Goal: Complete application form: Complete application form

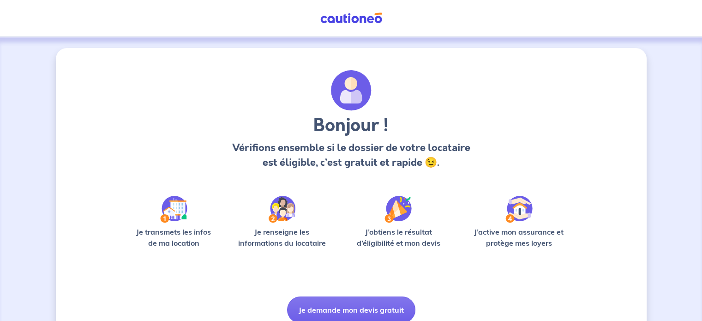
scroll to position [39, 0]
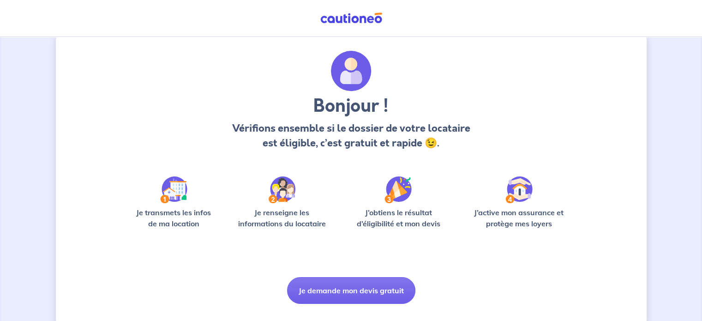
scroll to position [20, 0]
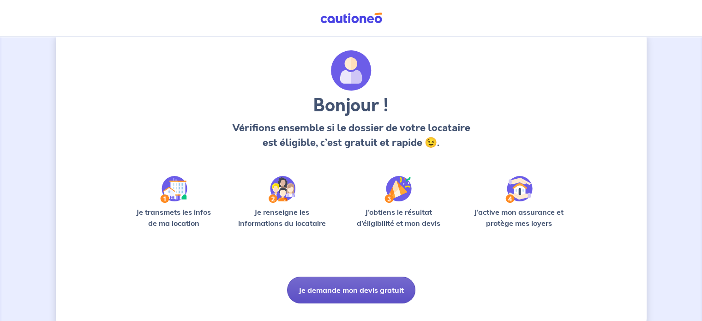
click at [371, 284] on button "Je demande mon devis gratuit" at bounding box center [351, 289] width 128 height 27
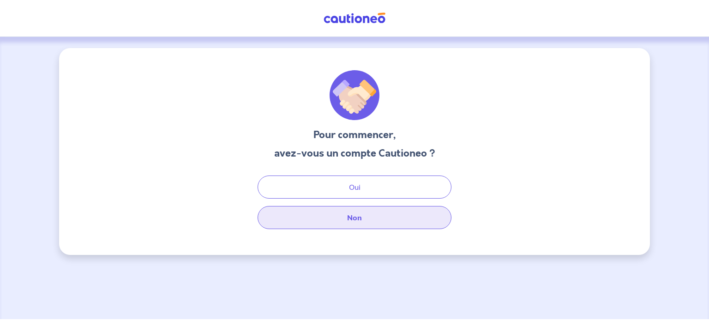
click at [359, 216] on button "Non" at bounding box center [354, 217] width 194 height 23
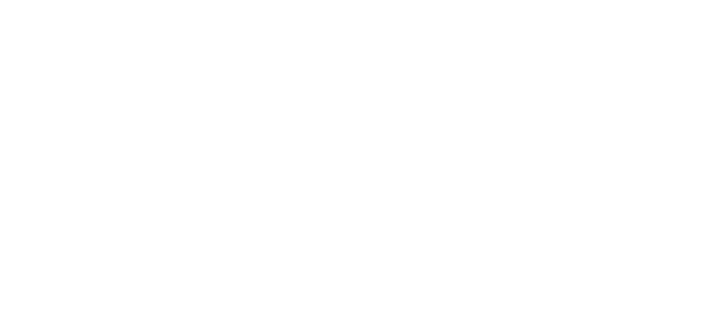
select select "FR"
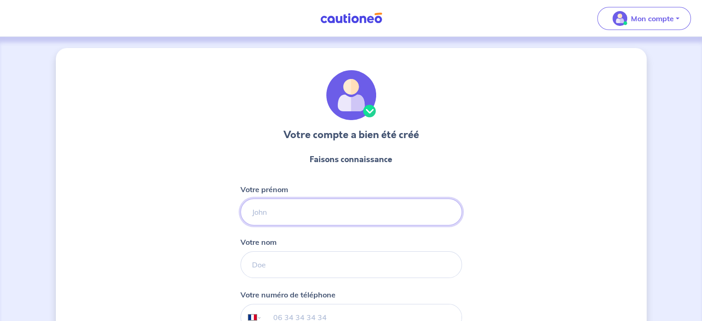
click at [295, 208] on input "Votre prénom" at bounding box center [350, 211] width 221 height 27
type input "CATHERINE"
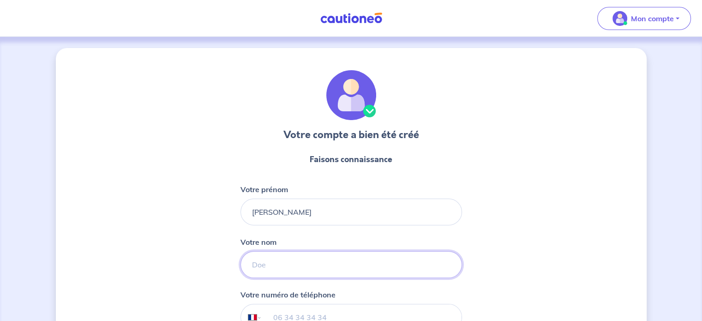
type input "JAMMES"
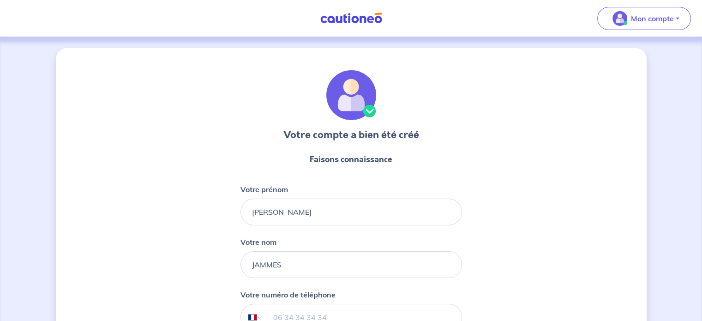
type input "06 63 13 02 20"
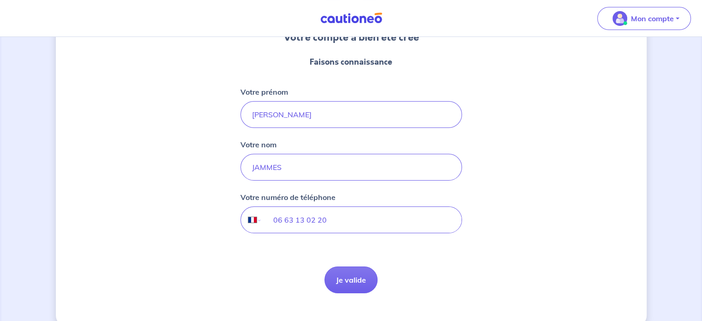
scroll to position [107, 0]
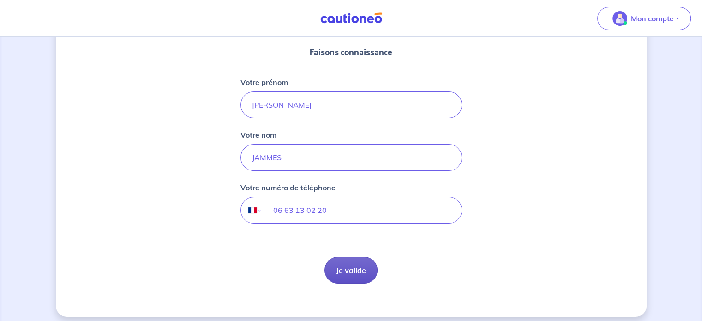
click at [362, 265] on button "Je valide" at bounding box center [350, 270] width 53 height 27
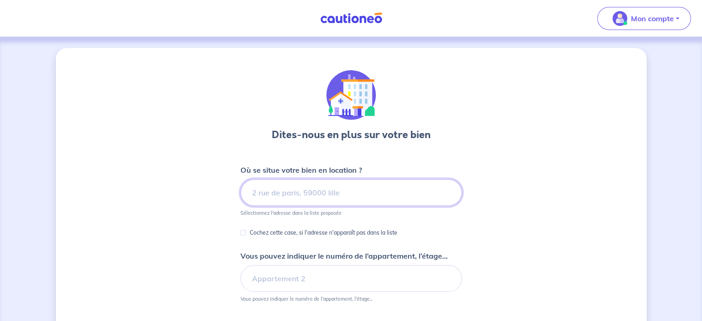
click at [278, 194] on input at bounding box center [350, 192] width 221 height 27
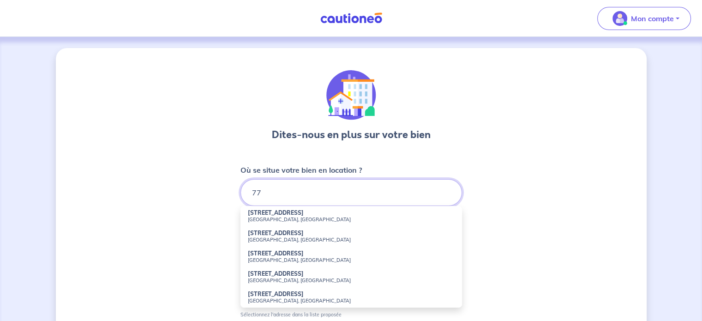
type input "7"
click at [278, 194] on input "6 rue du Four" at bounding box center [350, 192] width 221 height 27
click at [513, 220] on div "Dites-nous en plus sur votre bien Où se situe votre bien en location ? 6 rue du…" at bounding box center [351, 298] width 591 height 500
click at [330, 190] on input "6 rue du Four" at bounding box center [350, 192] width 221 height 27
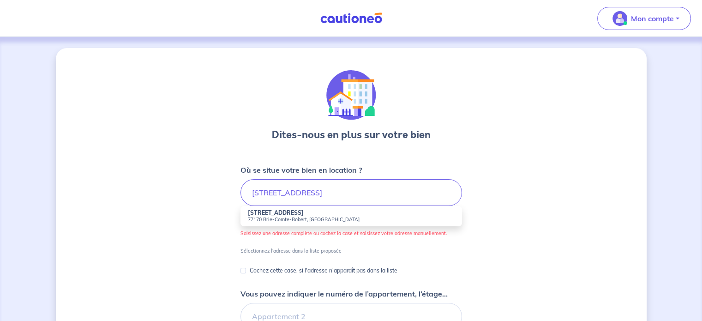
click at [280, 214] on strong "6 Rue du Four" at bounding box center [276, 212] width 56 height 7
type input "6 Rue du Four, 77170 Brie-Comte-Robert, France"
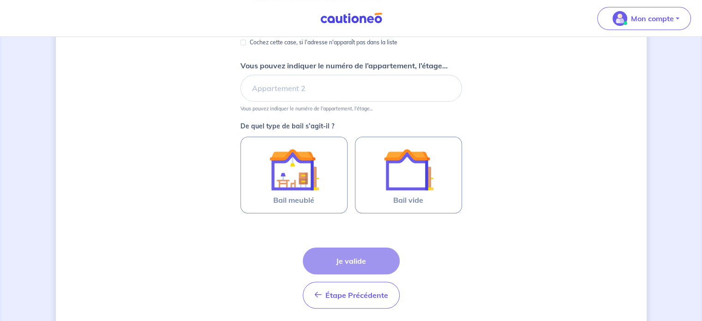
scroll to position [191, 0]
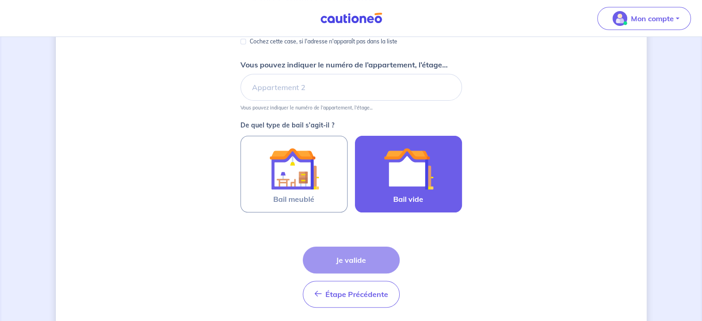
click at [425, 182] on img at bounding box center [408, 169] width 50 height 50
click at [0, 0] on input "Bail vide" at bounding box center [0, 0] width 0 height 0
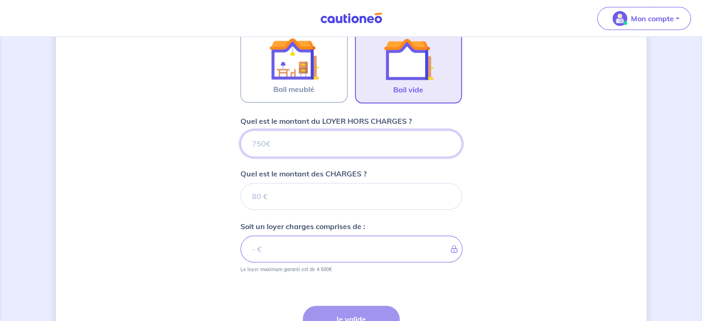
scroll to position [305, 0]
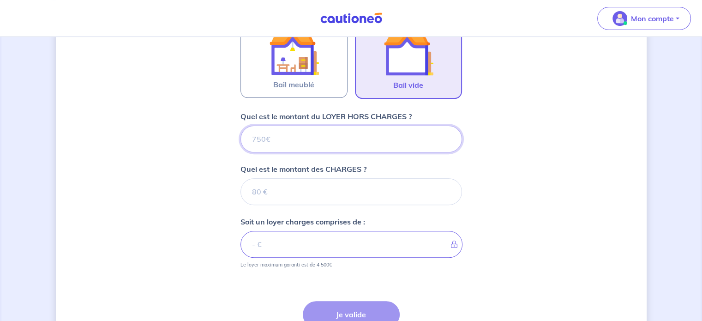
click at [347, 131] on input "Quel est le montant du LOYER HORS CHARGES ?" at bounding box center [350, 139] width 221 height 27
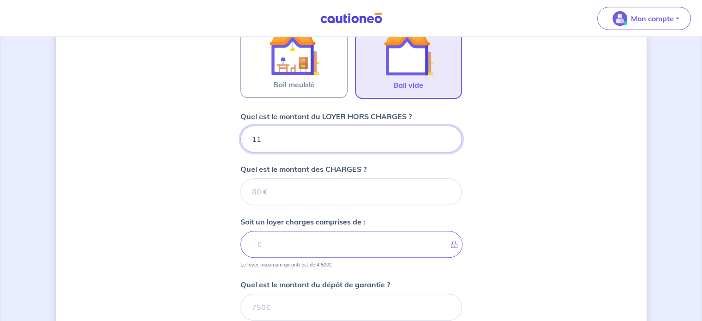
type input "115"
type input "1150"
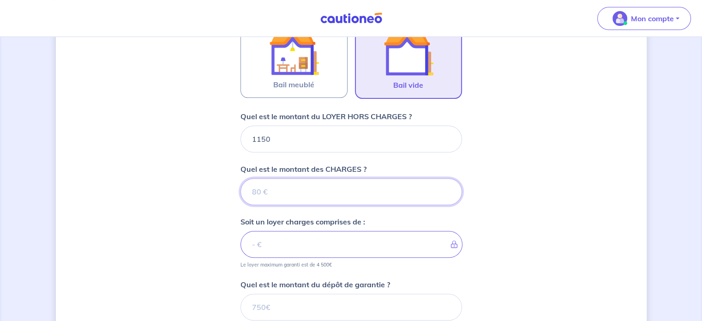
click at [313, 189] on input "Quel est le montant des CHARGES ?" at bounding box center [350, 191] width 221 height 27
type input "40"
type input "1190"
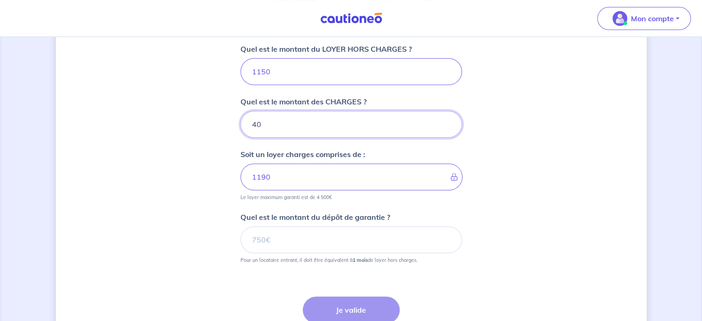
scroll to position [374, 0]
type input "40"
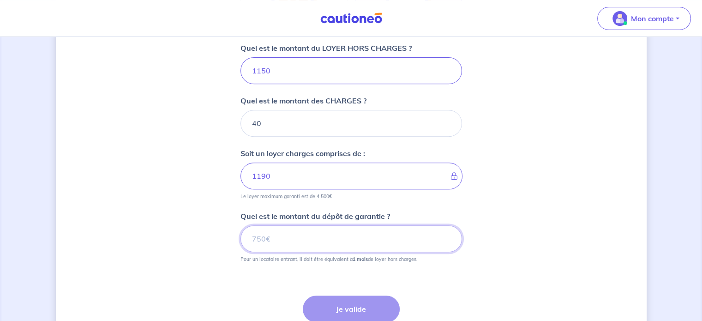
click at [275, 238] on input "Quel est le montant du dépôt de garantie ?" at bounding box center [350, 238] width 221 height 27
type input "1150"
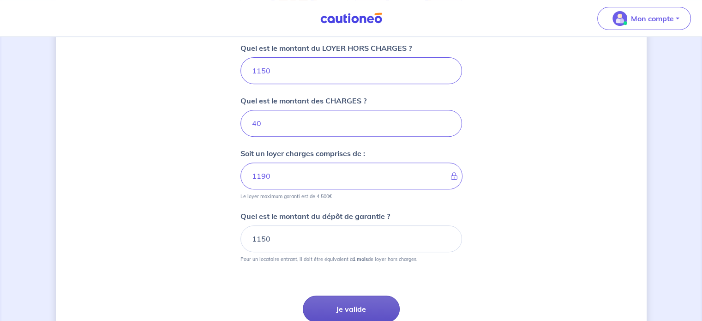
click at [373, 307] on button "Je valide" at bounding box center [351, 308] width 97 height 27
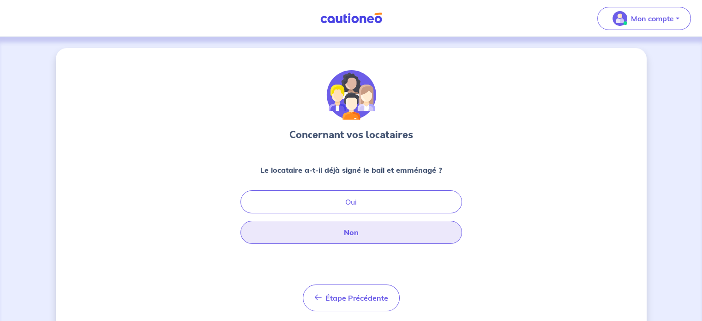
click at [365, 231] on button "Non" at bounding box center [350, 232] width 221 height 23
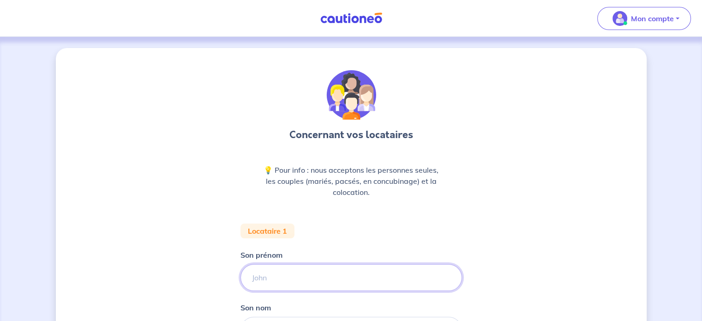
click at [284, 270] on input "Son prénom" at bounding box center [350, 277] width 221 height 27
click at [121, 238] on div "Concernant vos locataires 💡 Pour info : nous acceptons les personnes seules, le…" at bounding box center [351, 259] width 591 height 423
click at [276, 275] on input "Son prénom" at bounding box center [350, 277] width 221 height 27
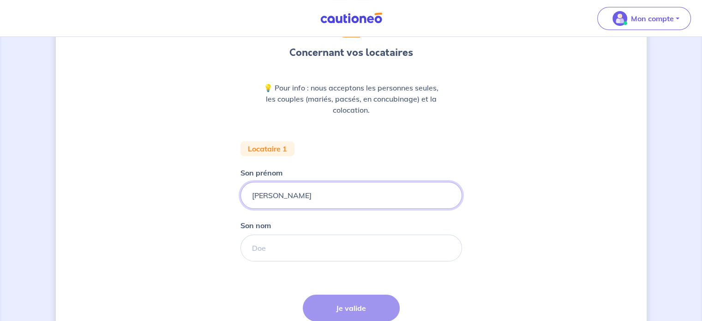
scroll to position [83, 0]
type input "Ludovic"
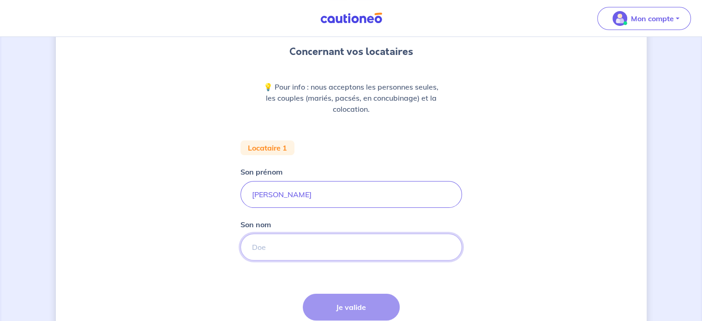
click at [287, 248] on input "Son nom" at bounding box center [350, 246] width 221 height 27
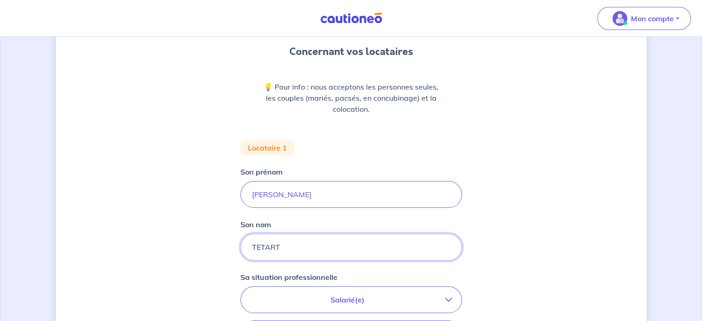
type input "TETART"
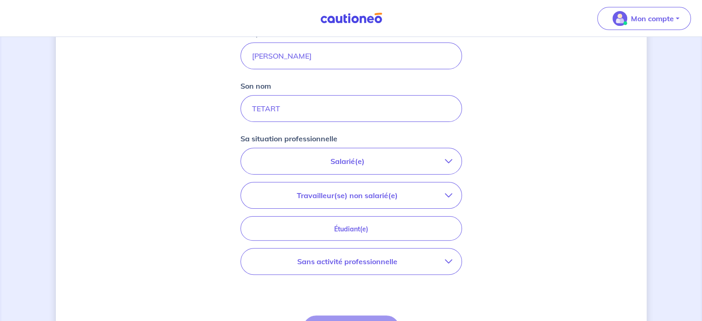
scroll to position [226, 0]
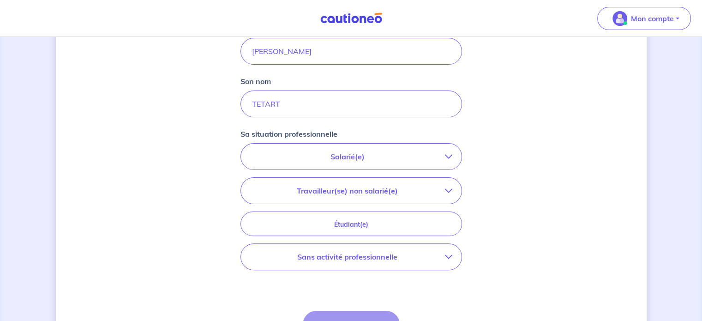
click at [356, 192] on p "Travailleur(se) non salarié(e)" at bounding box center [347, 190] width 195 height 11
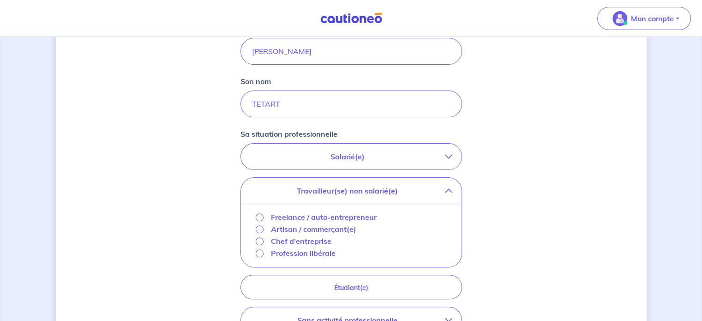
click at [367, 215] on p "Freelance / auto-entrepreneur" at bounding box center [324, 216] width 106 height 11
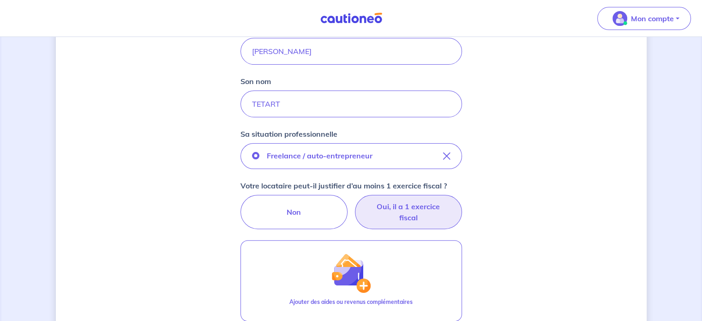
click at [419, 207] on label "Oui, il a 1 exercice fiscal" at bounding box center [408, 212] width 107 height 34
click at [354, 201] on input "Oui, il a 1 exercice fiscal" at bounding box center [351, 198] width 6 height 6
radio input "true"
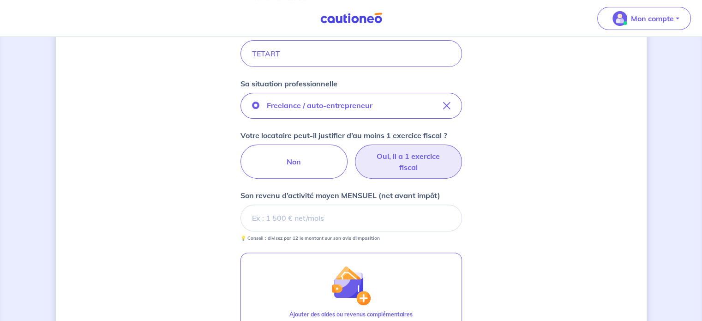
scroll to position [278, 0]
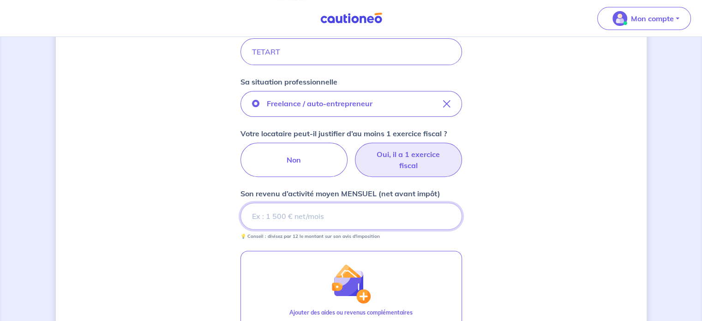
click at [312, 213] on input "Son revenu d’activité moyen MENSUEL (net avant impôt)" at bounding box center [350, 216] width 221 height 27
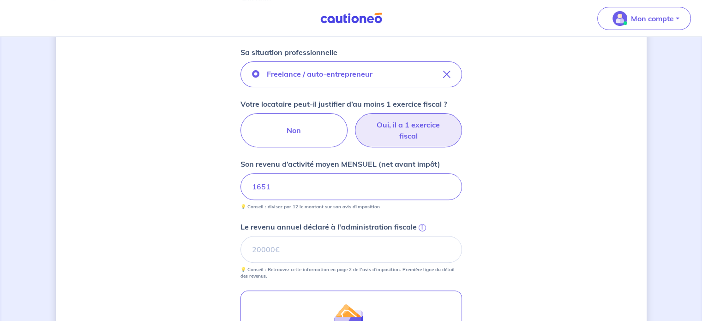
scroll to position [308, 0]
click at [299, 247] on input "Le revenu annuel déclaré à l'administration fiscale i" at bounding box center [350, 248] width 221 height 27
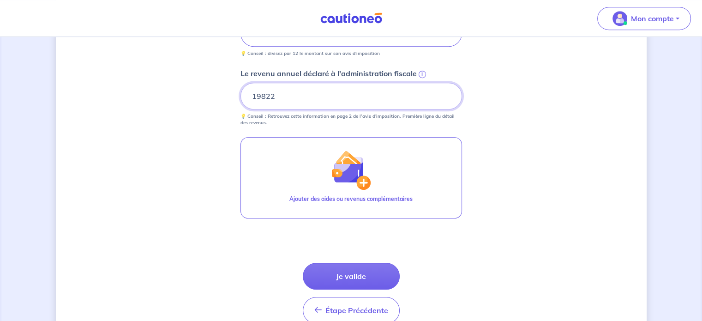
scroll to position [461, 0]
type input "19822"
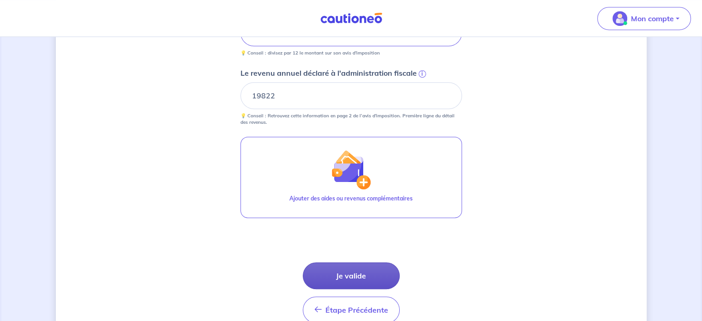
click at [346, 273] on button "Je valide" at bounding box center [351, 275] width 97 height 27
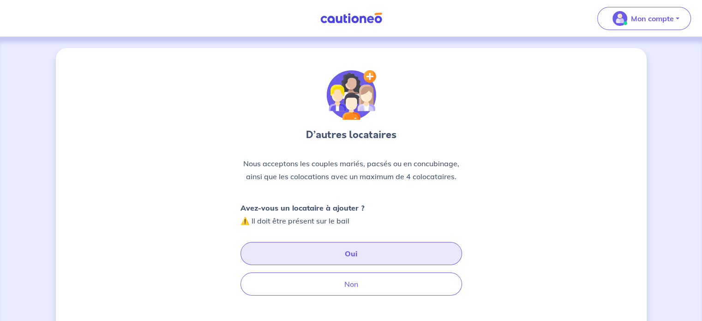
click at [339, 253] on button "Oui" at bounding box center [350, 253] width 221 height 23
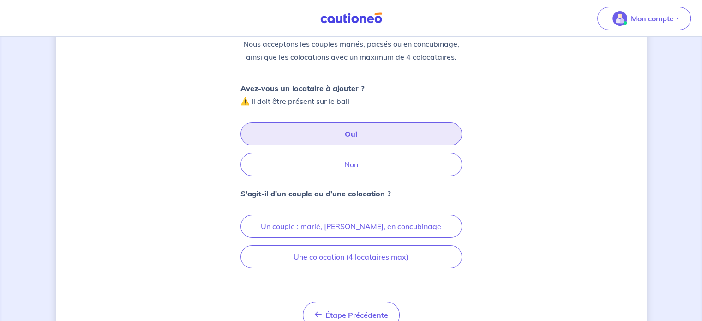
scroll to position [120, 0]
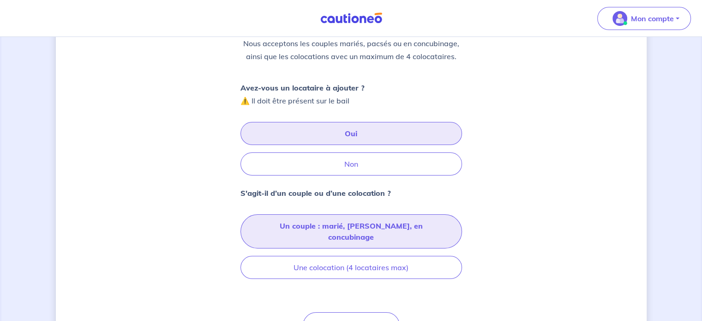
click at [348, 226] on button "Un couple : marié, pacsé, en concubinage" at bounding box center [350, 231] width 221 height 34
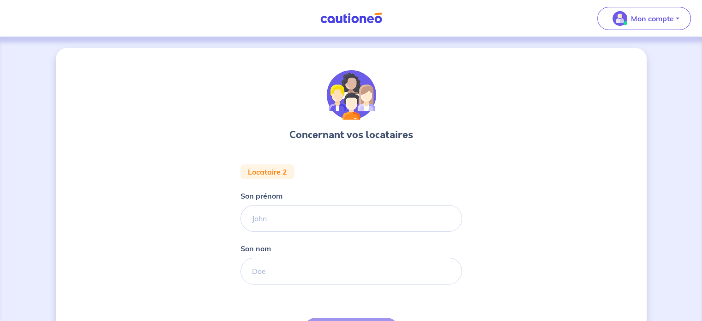
scroll to position [1, 0]
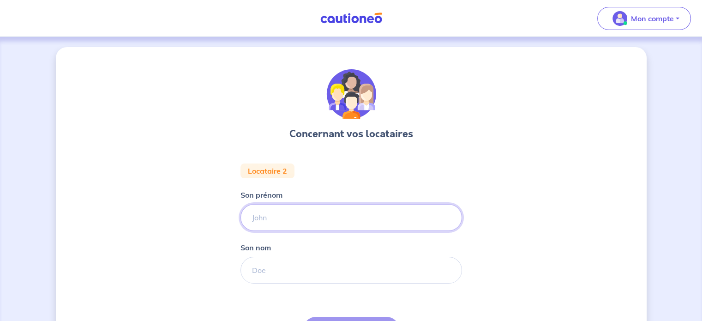
click at [293, 218] on input "Son prénom" at bounding box center [350, 217] width 221 height 27
type input "CAMILLE"
click at [270, 268] on input "Son nom" at bounding box center [350, 270] width 221 height 27
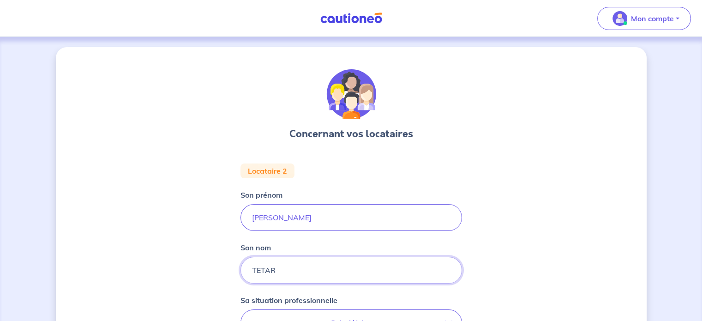
type input "TETART"
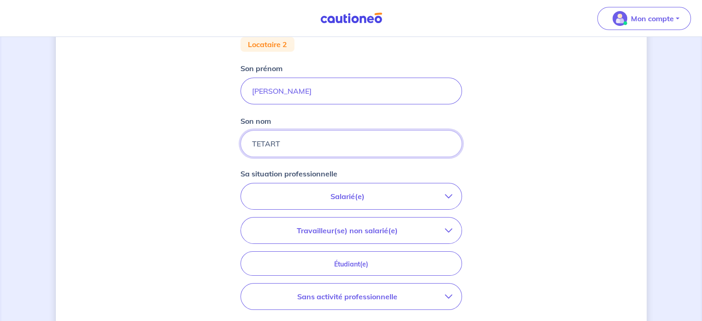
scroll to position [127, 0]
click at [364, 192] on p "Salarié(e)" at bounding box center [347, 196] width 195 height 11
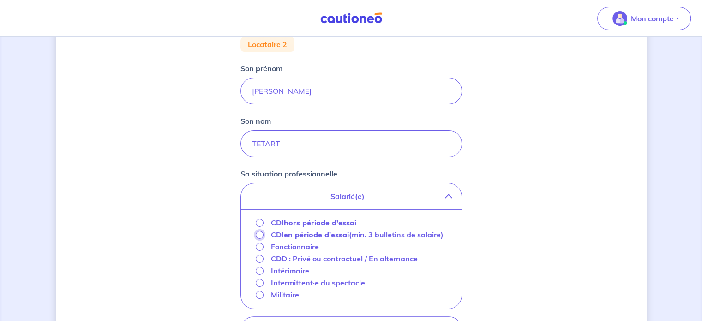
click at [259, 234] on input "CDI en période d'essai (min. 3 bulletins de salaire)" at bounding box center [260, 235] width 8 height 8
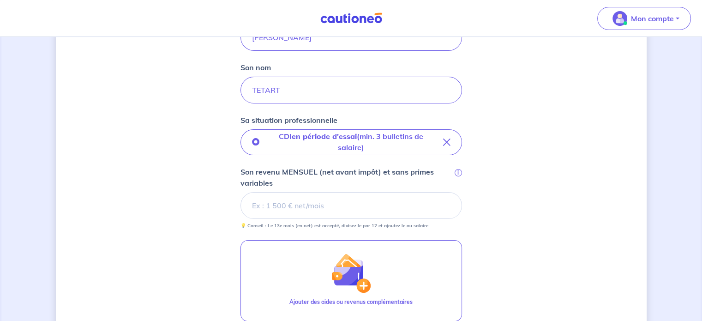
scroll to position [182, 0]
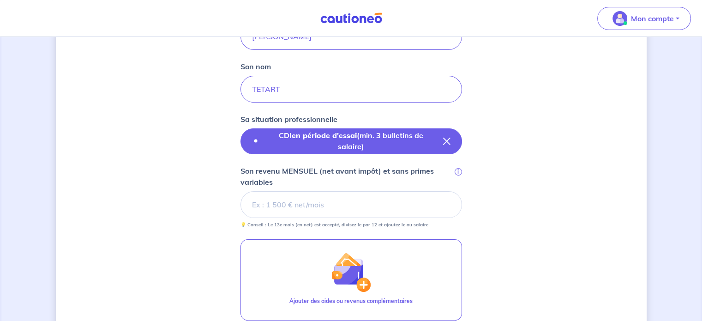
click at [352, 147] on p "CDI en période d'essai (min. 3 bulletins de salaire)" at bounding box center [351, 141] width 169 height 22
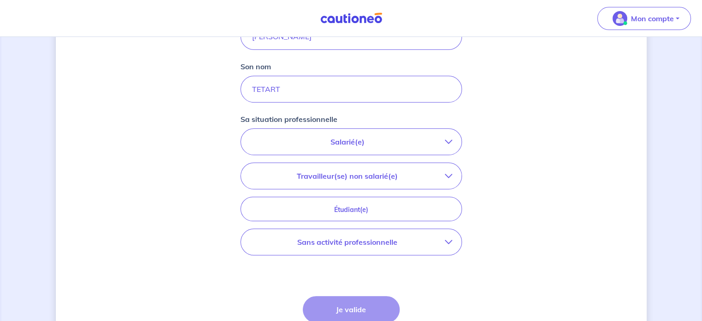
click at [352, 148] on button "Salarié(e)" at bounding box center [351, 142] width 221 height 26
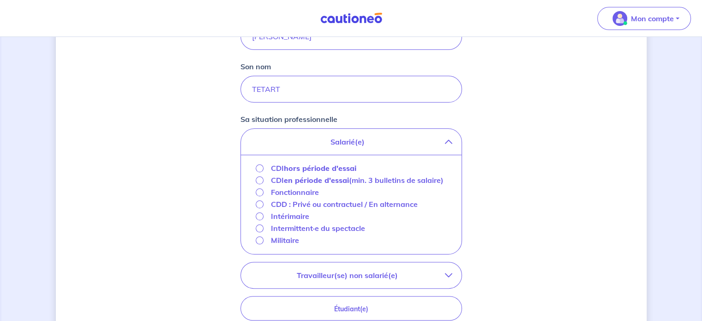
click at [329, 169] on strong "hors période d'essai" at bounding box center [320, 167] width 72 height 9
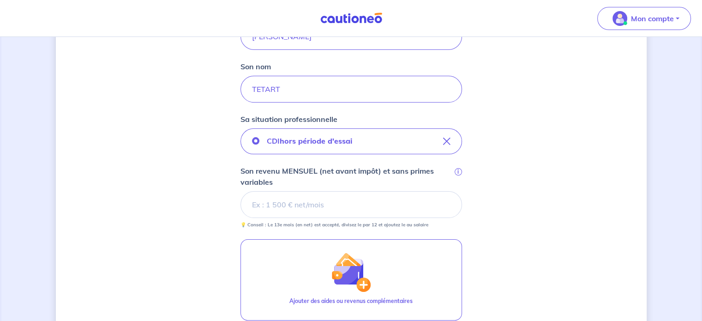
click at [317, 198] on input "Son revenu MENSUEL (net avant impôt) et sans primes variables i" at bounding box center [350, 204] width 221 height 27
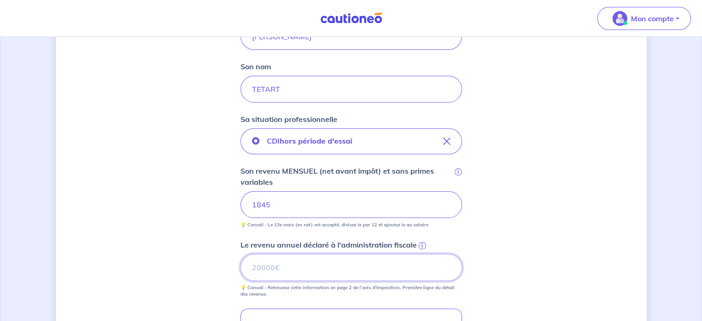
click at [285, 278] on input "Le revenu annuel déclaré à l'administration fiscale i" at bounding box center [350, 267] width 221 height 27
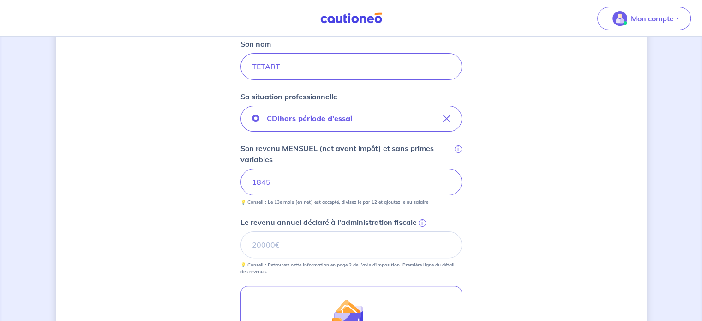
scroll to position [207, 0]
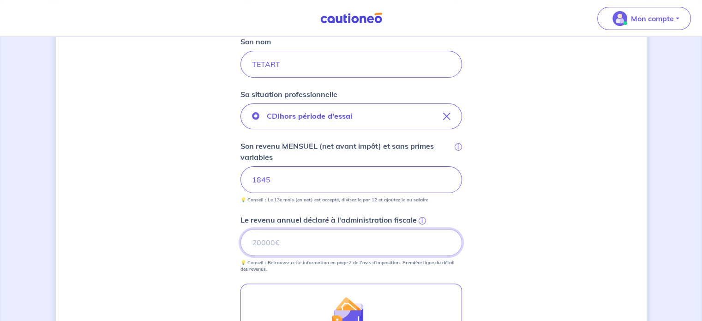
click at [302, 249] on input "Le revenu annuel déclaré à l'administration fiscale i" at bounding box center [350, 242] width 221 height 27
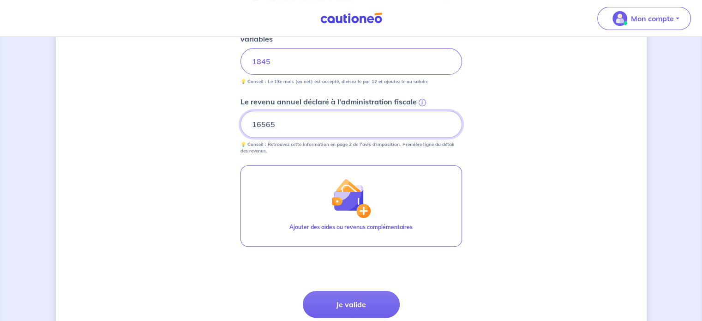
scroll to position [327, 0]
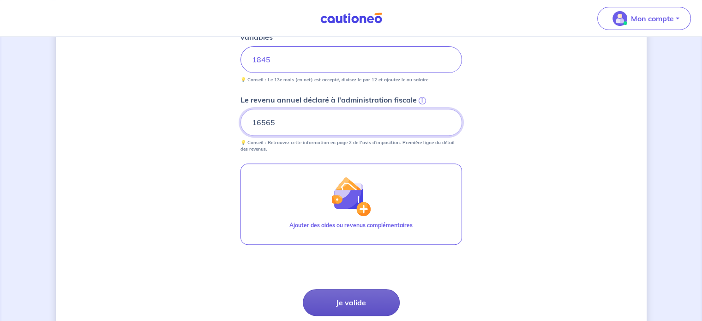
type input "16565"
click at [352, 301] on button "Je valide" at bounding box center [351, 302] width 97 height 27
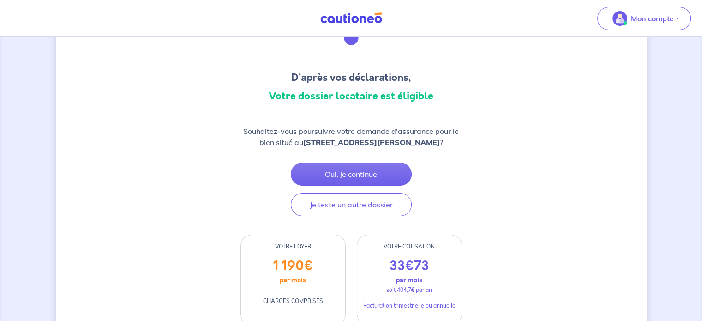
scroll to position [58, 0]
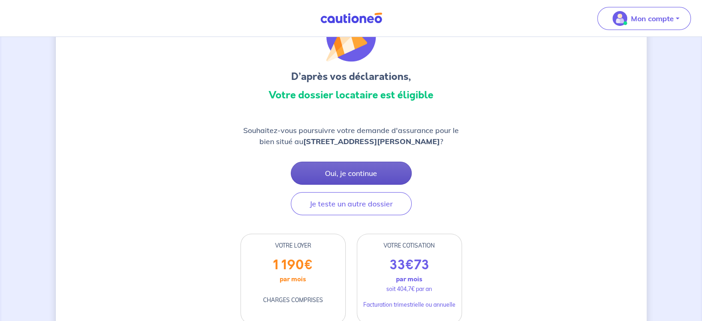
click at [366, 175] on button "Oui, je continue" at bounding box center [351, 173] width 121 height 23
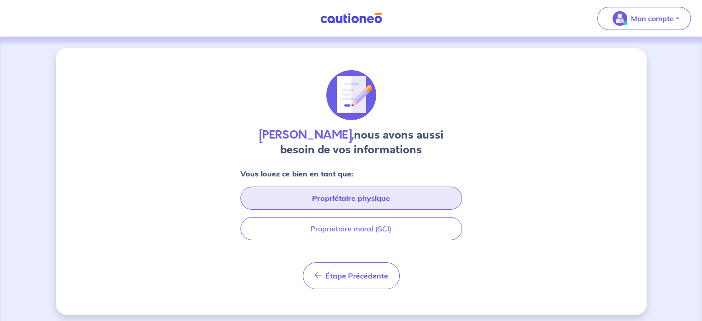
click at [353, 197] on button "Propriétaire physique" at bounding box center [350, 197] width 221 height 23
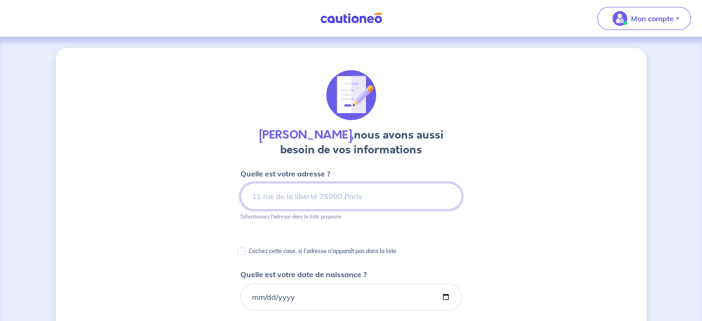
click at [318, 206] on input at bounding box center [350, 196] width 221 height 27
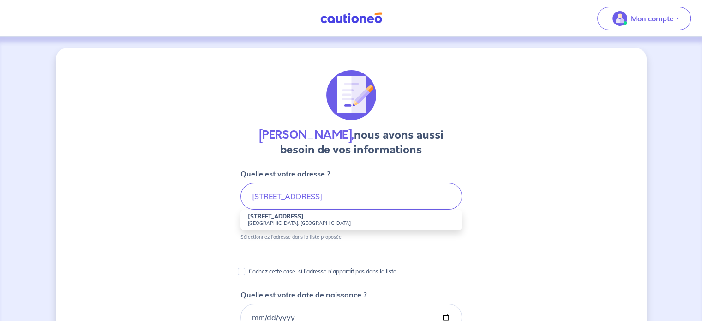
click at [317, 220] on small "78000 Versailles, France" at bounding box center [351, 223] width 207 height 6
type input "12 Boulevard de la République, 78000 Versailles, France"
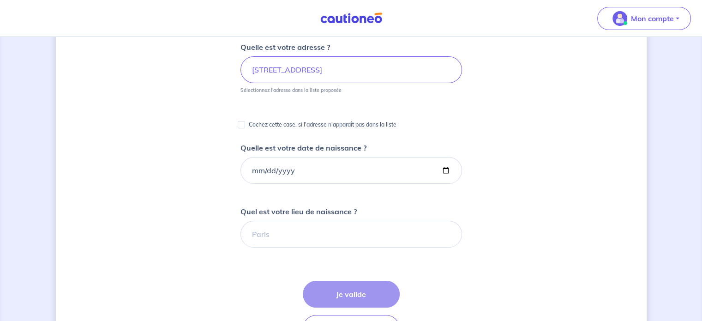
scroll to position [127, 0]
click at [284, 173] on input "Quelle est votre date de naissance ?" at bounding box center [350, 169] width 221 height 27
click at [252, 169] on input "Quelle est votre date de naissance ?" at bounding box center [350, 169] width 221 height 27
type input "1962-03-26"
click at [311, 239] on input "Quel est votre lieu de naissance ?" at bounding box center [350, 233] width 221 height 27
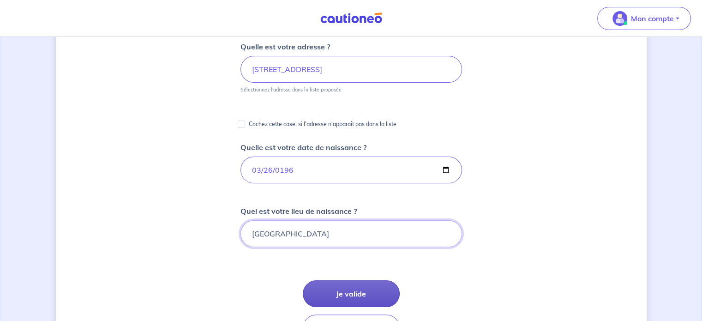
type input "PARIS"
click at [336, 295] on button "Je valide" at bounding box center [351, 293] width 97 height 27
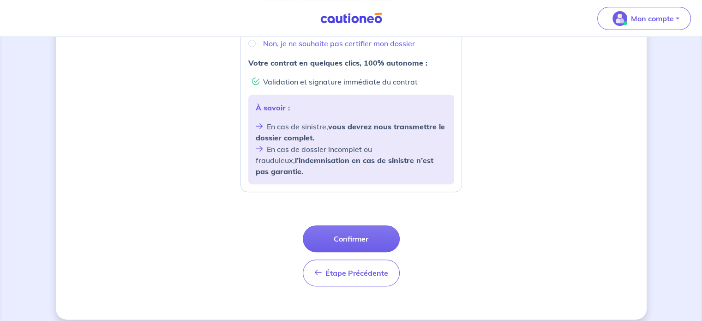
scroll to position [371, 0]
click at [353, 232] on button "Confirmer" at bounding box center [351, 239] width 97 height 27
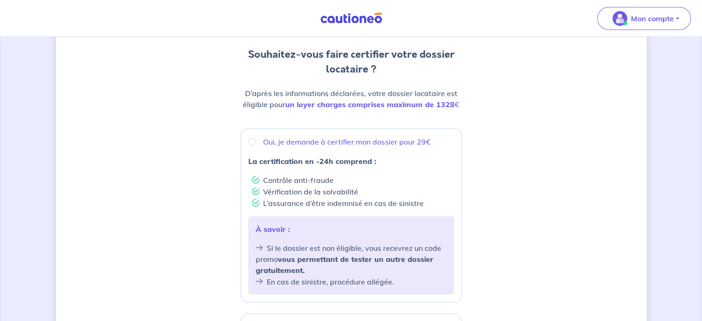
scroll to position [88, 0]
click at [254, 141] on input "Oui, je demande à certifier mon dossier pour 29€" at bounding box center [251, 141] width 7 height 7
radio input "true"
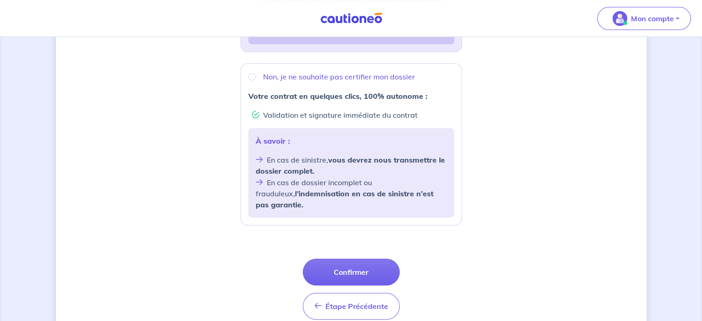
scroll to position [338, 0]
click at [371, 260] on button "Confirmer" at bounding box center [351, 271] width 97 height 27
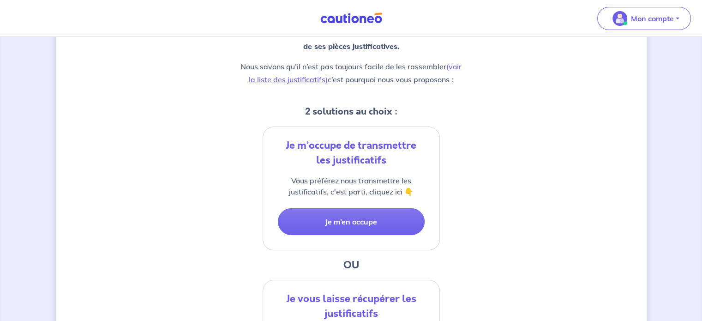
scroll to position [131, 0]
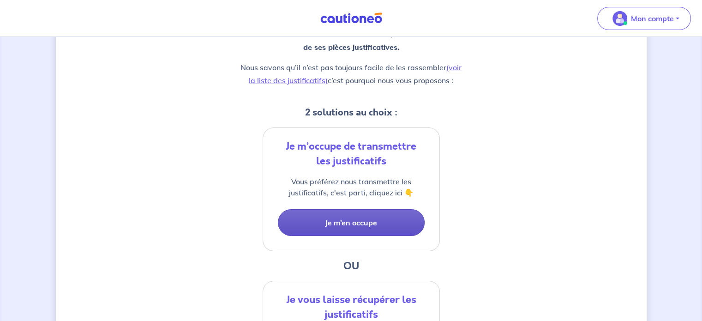
click at [364, 221] on button "Je m’en occupe" at bounding box center [351, 222] width 147 height 27
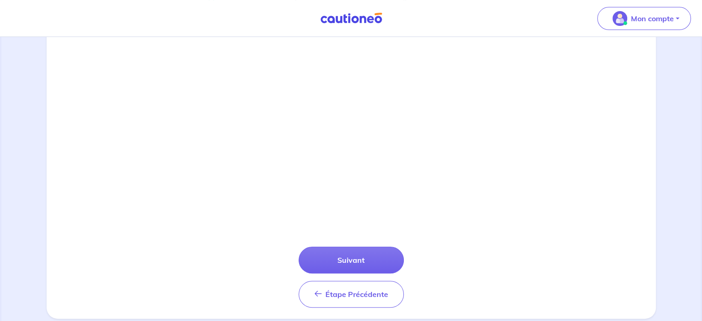
scroll to position [321, 0]
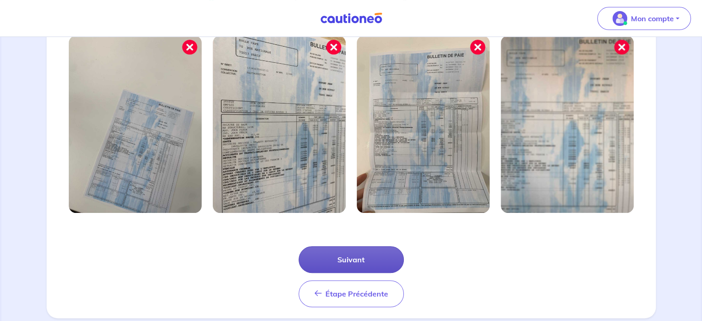
click at [369, 261] on button "Suivant" at bounding box center [351, 259] width 105 height 27
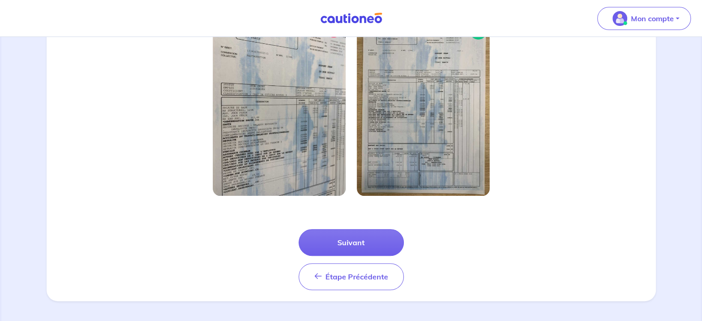
scroll to position [294, 0]
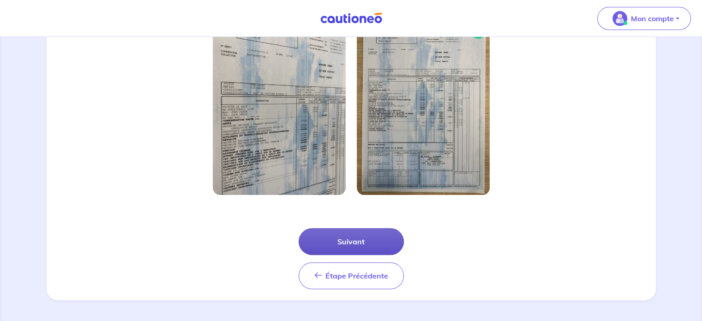
click at [353, 242] on button "Suivant" at bounding box center [351, 241] width 105 height 27
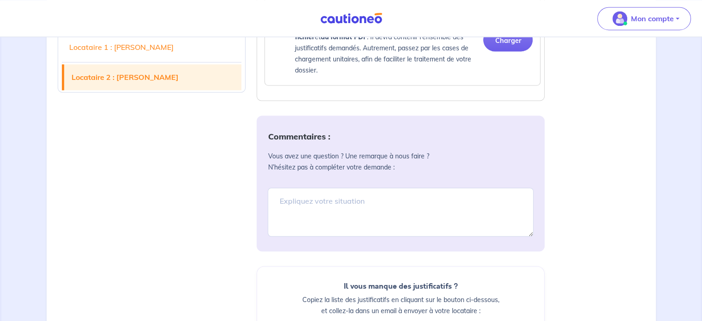
scroll to position [1506, 0]
